Goal: Task Accomplishment & Management: Use online tool/utility

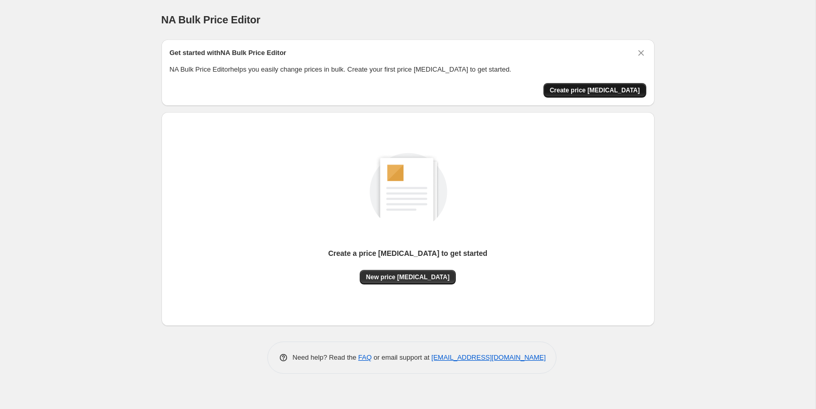
click at [605, 92] on span "Create price [MEDICAL_DATA]" at bounding box center [595, 90] width 90 height 8
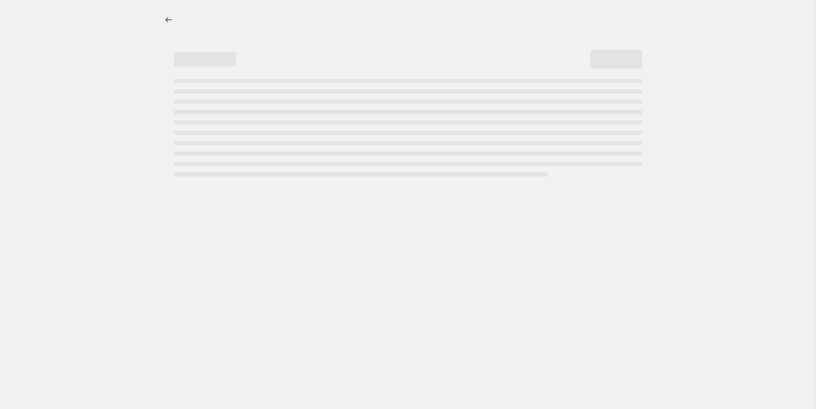
select select "percentage"
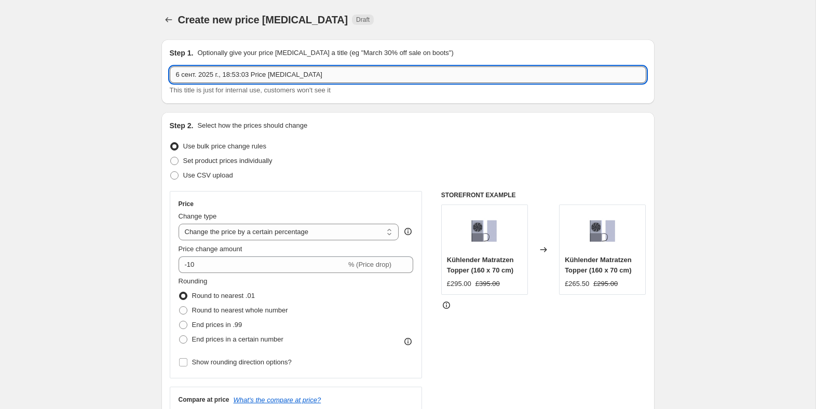
click at [589, 80] on input "6 сент. 2025 г., 18:53:03 Price [MEDICAL_DATA]" at bounding box center [408, 74] width 476 height 17
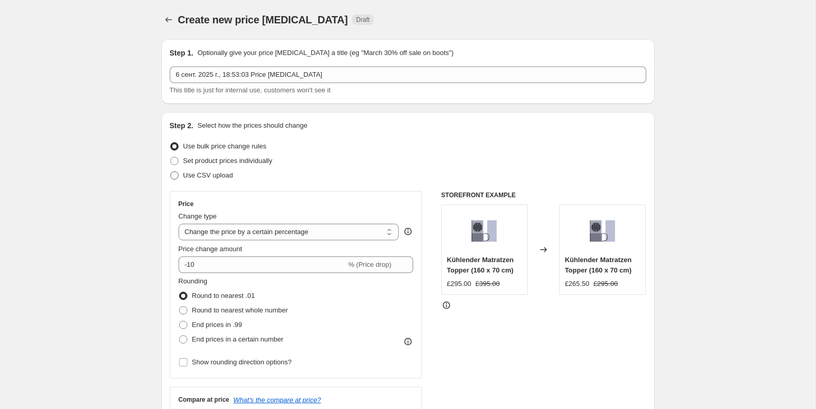
click at [223, 174] on span "Use CSV upload" at bounding box center [208, 175] width 50 height 8
click at [171, 172] on input "Use CSV upload" at bounding box center [170, 171] width 1 height 1
radio input "true"
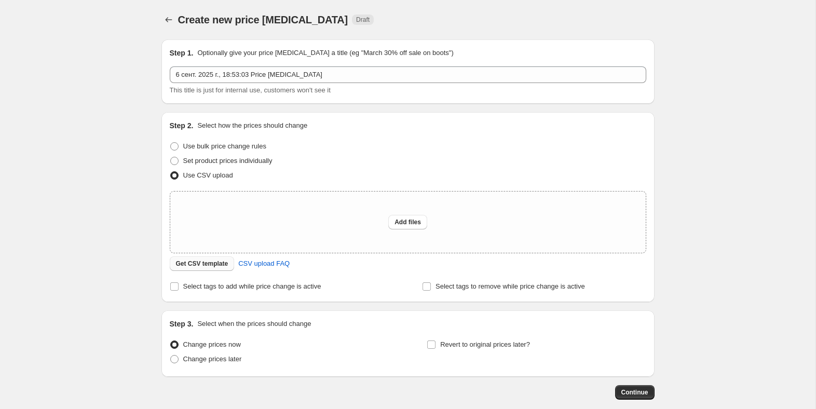
click at [214, 266] on span "Get CSV template" at bounding box center [202, 264] width 52 height 8
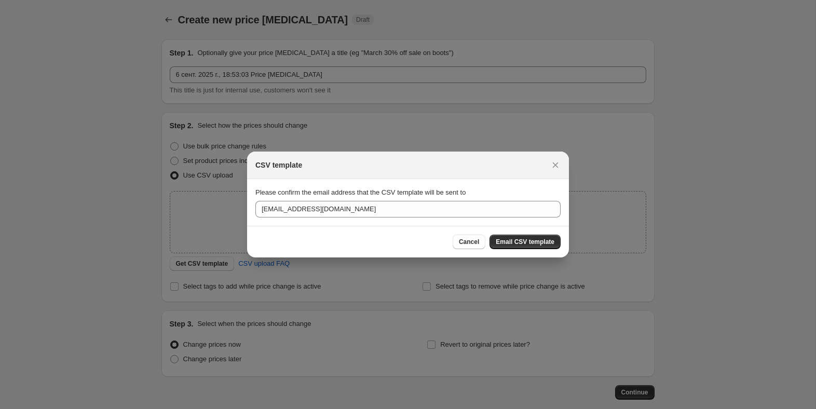
click at [570, 161] on div at bounding box center [408, 204] width 816 height 409
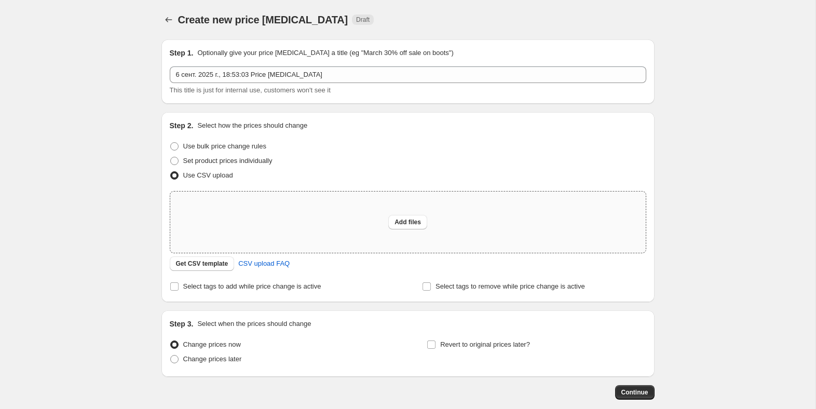
click at [366, 226] on div "Add files" at bounding box center [407, 222] width 475 height 61
type input "C:\fakepath\price_[MEDICAL_DATA]_400287_export.csv"
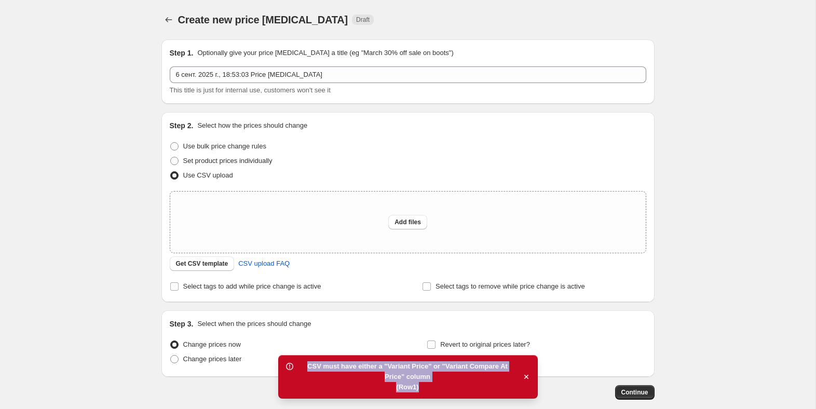
copy div "CSV must have either a "Variant Price" or "Variant Compare At Price" column (Ro…"
drag, startPoint x: 435, startPoint y: 386, endPoint x: 301, endPoint y: 366, distance: 135.9
click at [301, 366] on div "CSV must have either a "Variant Price" or "Variant Compare At Price" column (Ro…" at bounding box center [407, 376] width 219 height 31
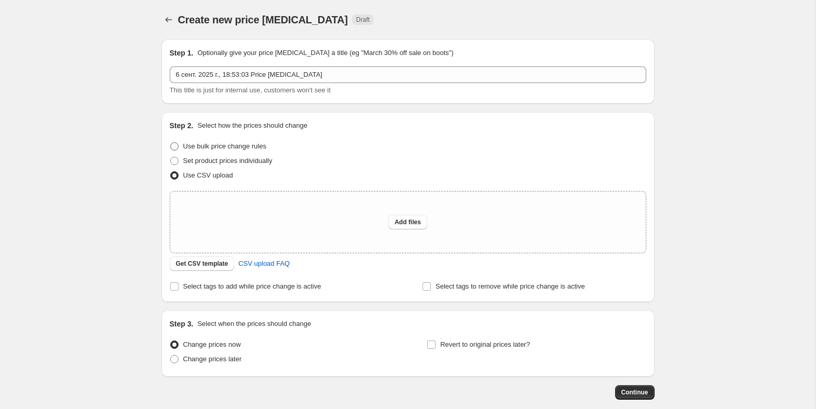
click at [252, 145] on span "Use bulk price change rules" at bounding box center [224, 146] width 83 height 8
click at [171, 143] on input "Use bulk price change rules" at bounding box center [170, 142] width 1 height 1
radio input "true"
select select "percentage"
